Goal: Find specific page/section: Find specific page/section

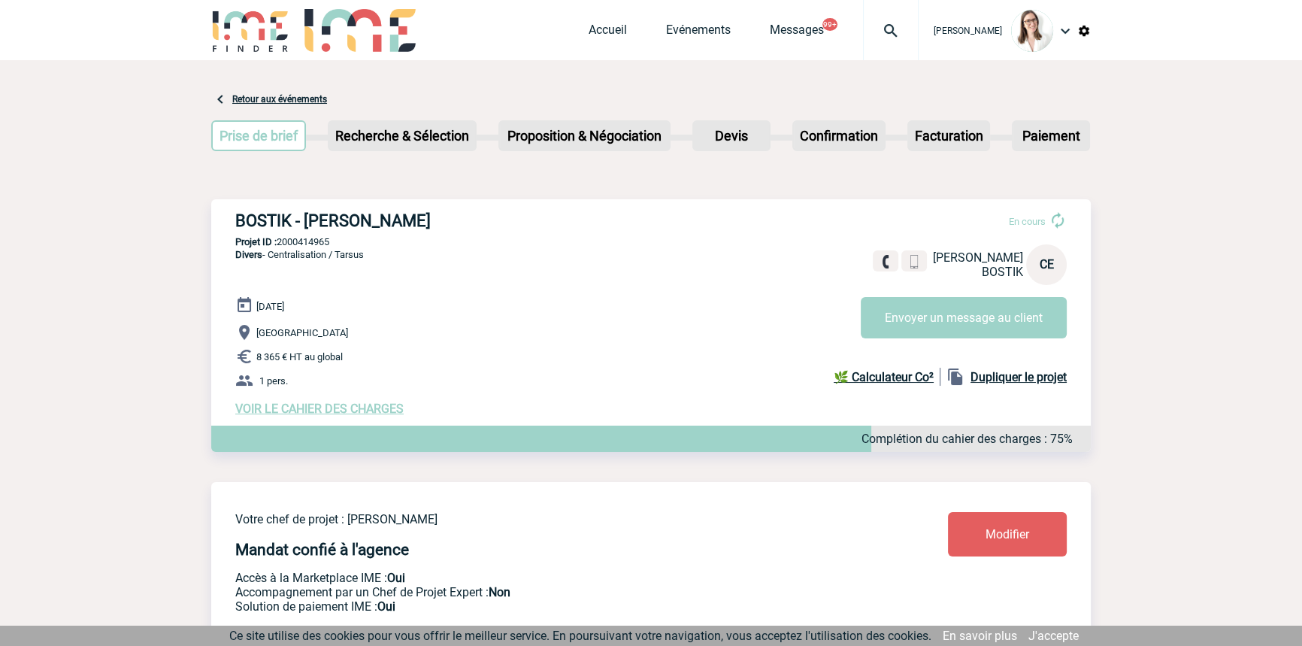
click at [864, 38] on img at bounding box center [891, 31] width 54 height 18
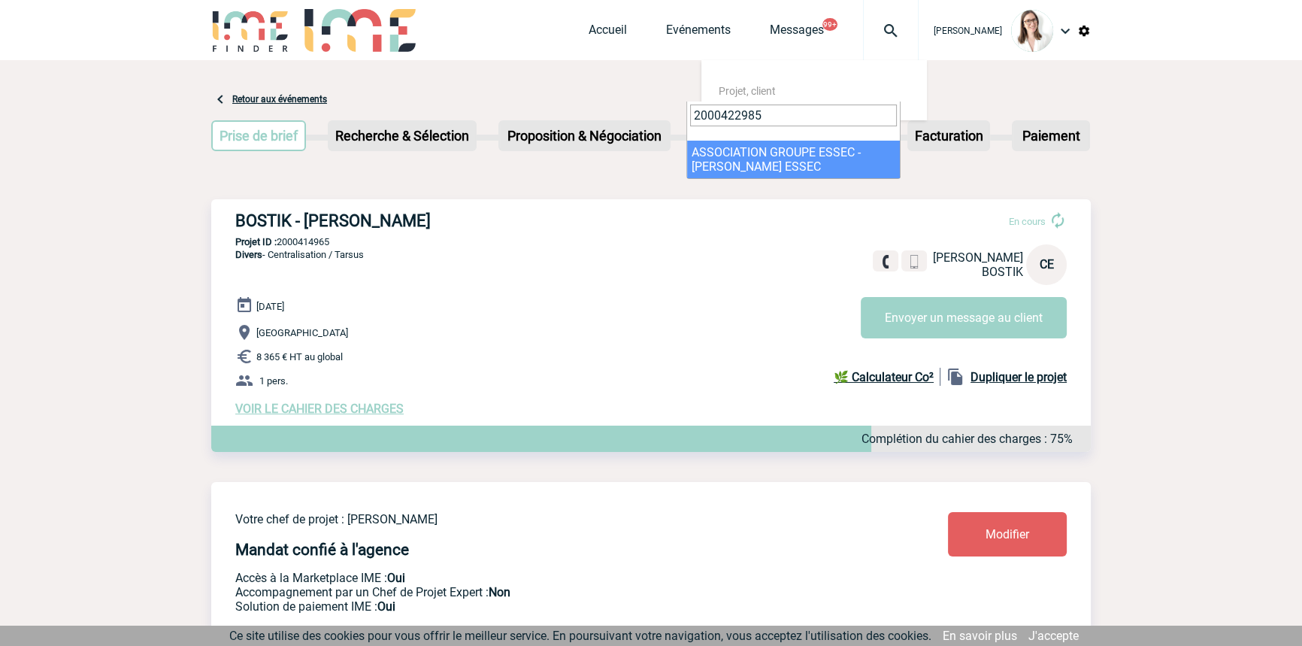
type input "2000422985"
select select "22486"
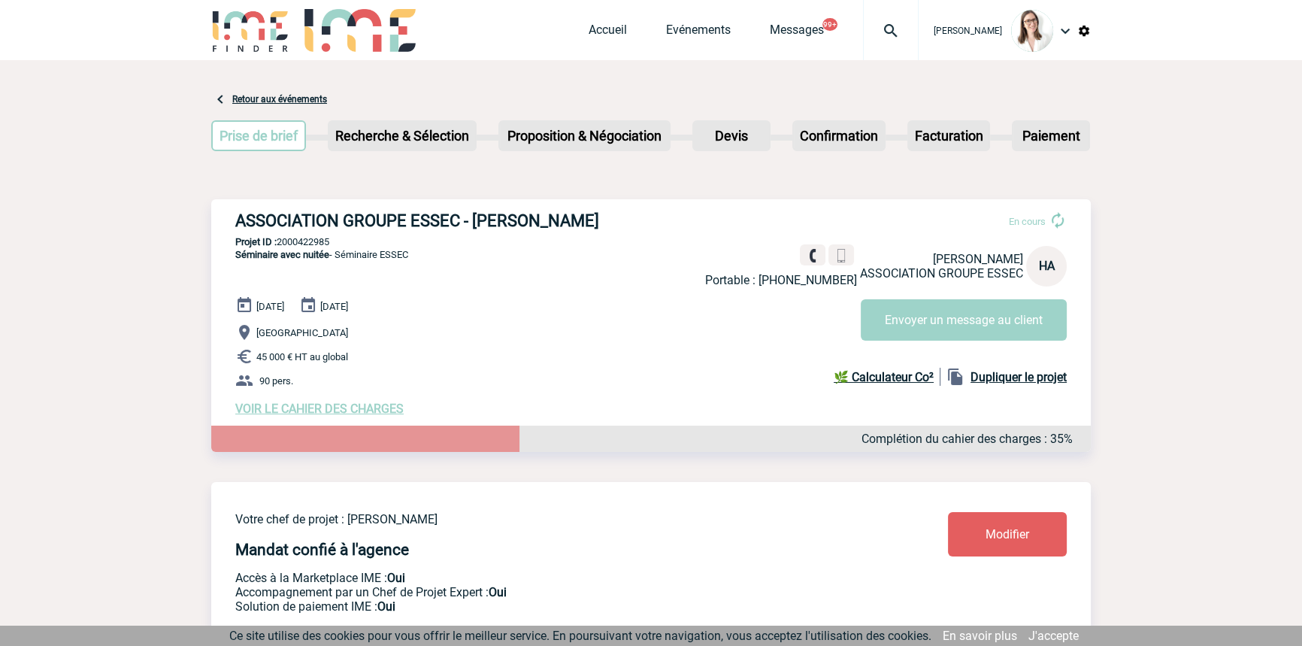
drag, startPoint x: 1269, startPoint y: 161, endPoint x: 1165, endPoint y: 179, distance: 105.3
click at [880, 22] on img at bounding box center [891, 31] width 54 height 18
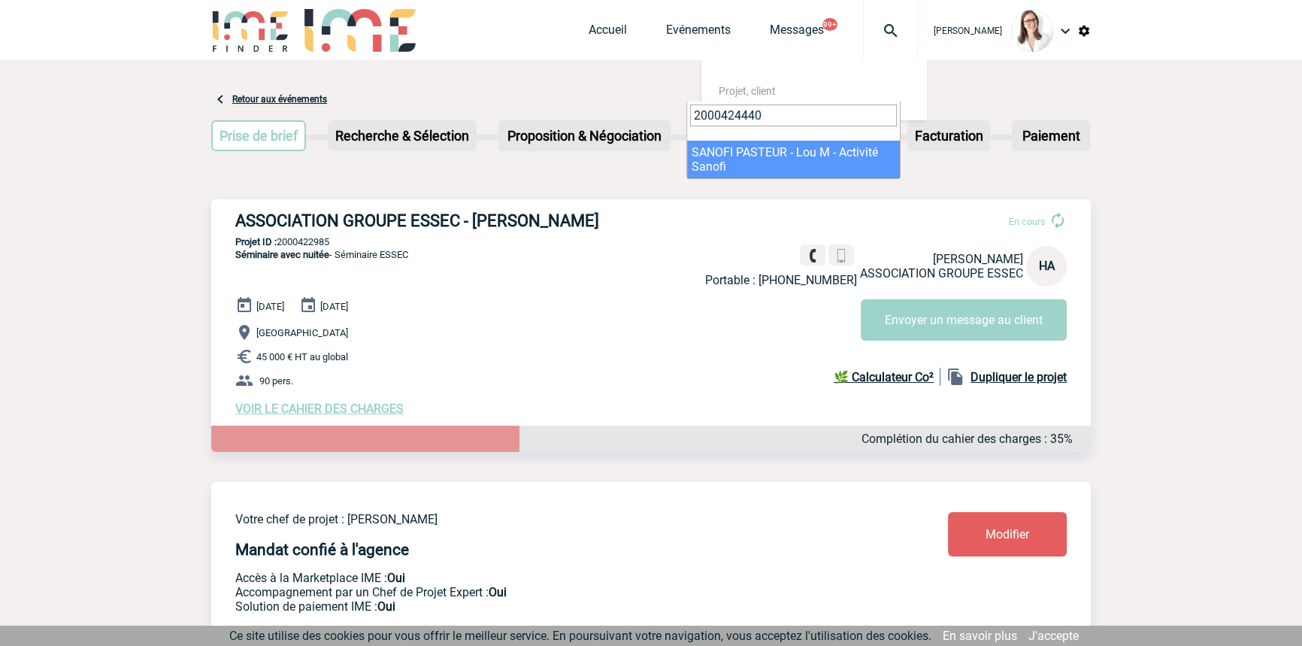
type input "2000424440"
select select "23941"
